Goal: Task Accomplishment & Management: Use online tool/utility

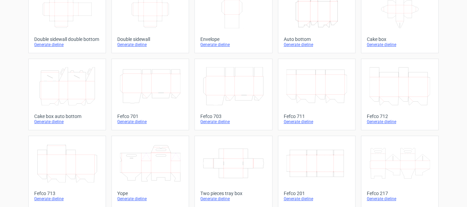
scroll to position [171, 0]
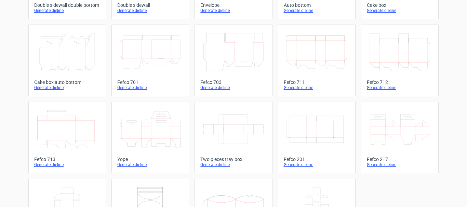
click at [295, 165] on div "Generate dieline" at bounding box center [316, 164] width 66 height 5
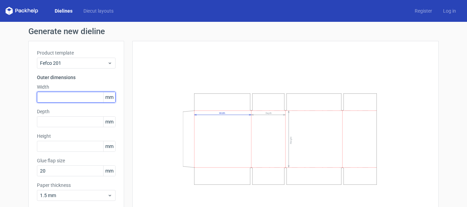
click at [62, 94] on input "text" at bounding box center [76, 97] width 79 height 11
type input "407"
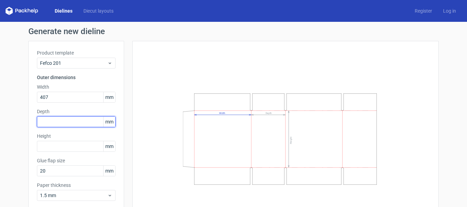
click at [52, 124] on input "text" at bounding box center [76, 121] width 79 height 11
type input "241"
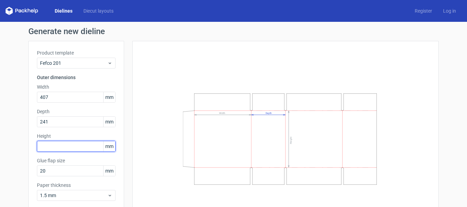
click at [49, 151] on input "text" at bounding box center [76, 146] width 79 height 11
type input "130"
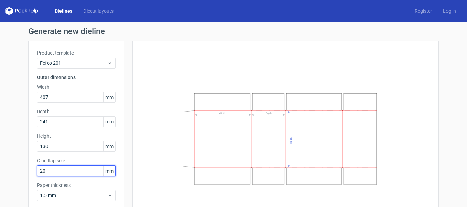
click at [50, 168] on input "20" at bounding box center [76, 171] width 79 height 11
drag, startPoint x: 49, startPoint y: 171, endPoint x: 12, endPoint y: 164, distance: 37.6
click at [12, 164] on div "Generate new dieline Product template Fefco 201 Outer dimensions Width 407 mm D…" at bounding box center [233, 132] width 467 height 221
type input "30"
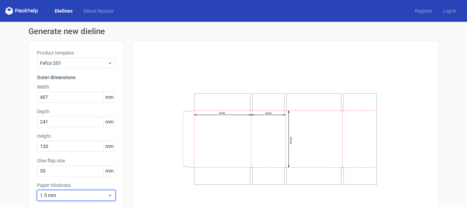
click at [55, 194] on span "1.5 mm" at bounding box center [73, 195] width 67 height 7
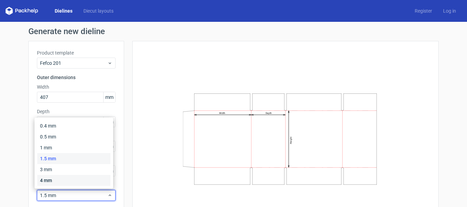
click at [60, 176] on div "4 mm" at bounding box center [73, 180] width 73 height 11
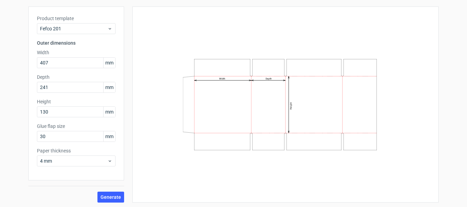
scroll to position [36, 0]
click at [105, 196] on span "Generate" at bounding box center [110, 196] width 20 height 5
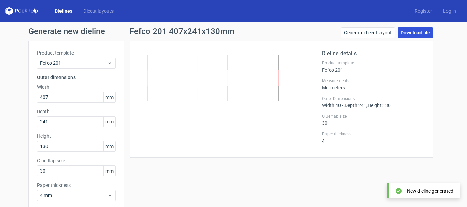
click at [410, 33] on link "Download file" at bounding box center [415, 32] width 36 height 11
